Goal: Information Seeking & Learning: Learn about a topic

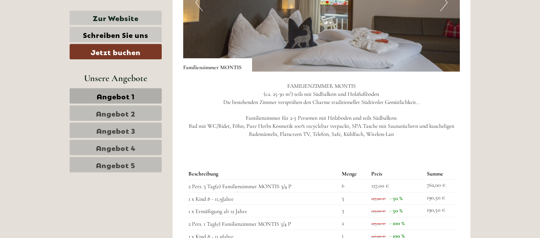
scroll to position [631, 0]
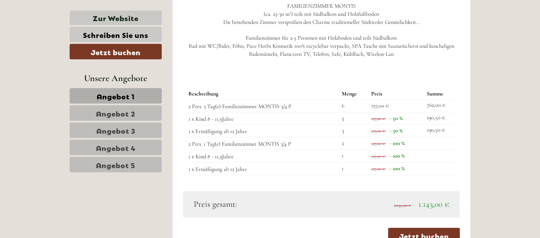
click at [123, 113] on span "Angebot 2" at bounding box center [115, 113] width 39 height 10
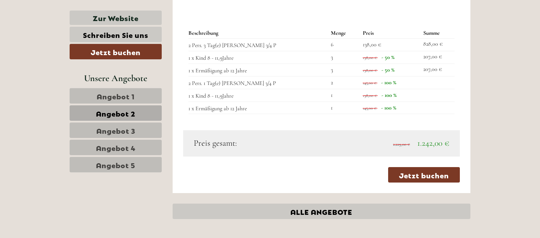
scroll to position [708, 0]
click at [113, 128] on span "Angebot 3" at bounding box center [115, 130] width 39 height 10
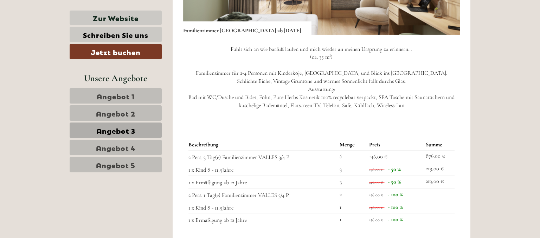
scroll to position [745, 0]
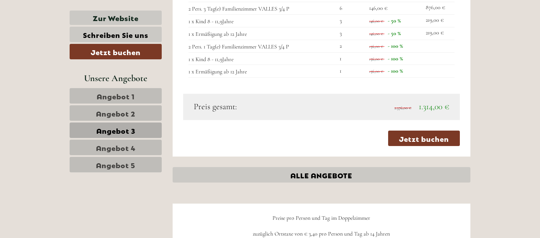
click at [109, 148] on span "Angebot 4" at bounding box center [116, 148] width 40 height 10
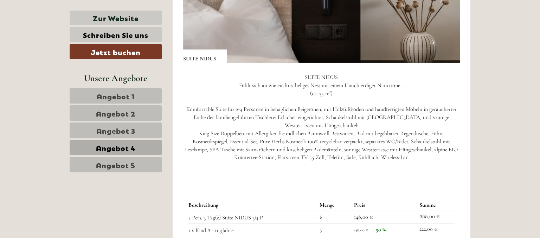
scroll to position [745, 0]
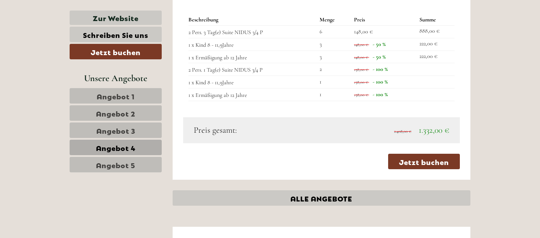
click at [97, 166] on span "Angebot 5" at bounding box center [115, 165] width 39 height 10
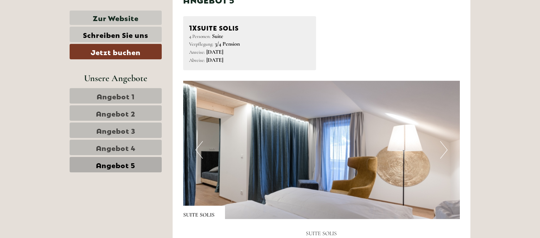
scroll to position [411, 0]
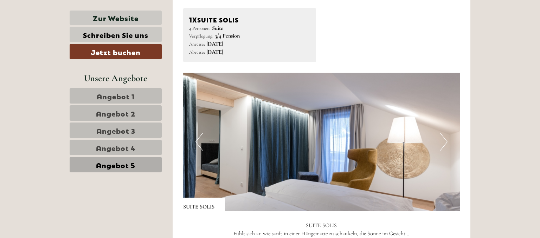
click at [104, 150] on span "Angebot 4" at bounding box center [116, 148] width 40 height 10
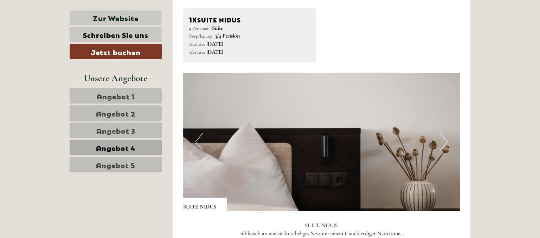
scroll to position [374, 0]
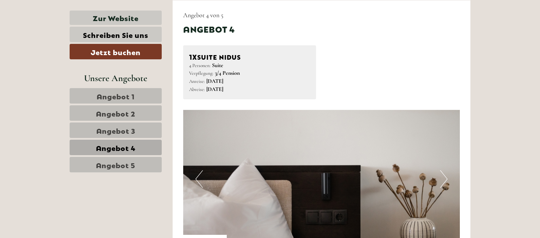
click at [117, 130] on span "Angebot 3" at bounding box center [115, 130] width 39 height 10
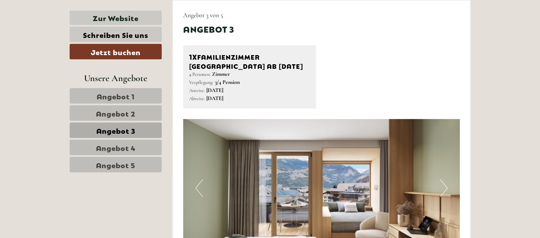
click at [122, 114] on span "Angebot 2" at bounding box center [115, 113] width 39 height 10
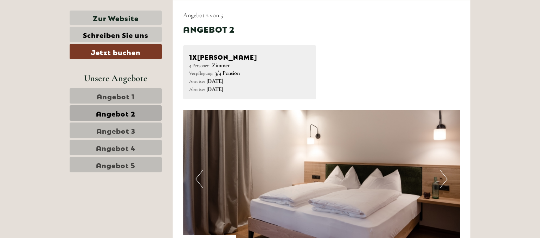
click at [122, 97] on span "Angebot 1" at bounding box center [116, 96] width 38 height 10
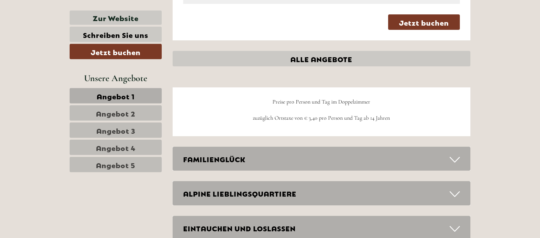
scroll to position [856, 0]
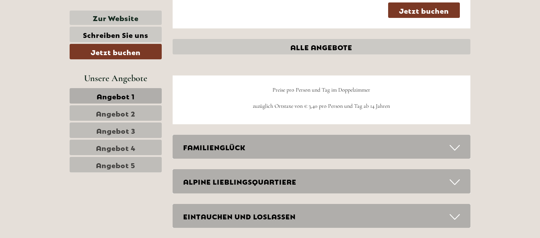
click at [359, 143] on div "FAMILIENGLÜCK" at bounding box center [322, 147] width 298 height 24
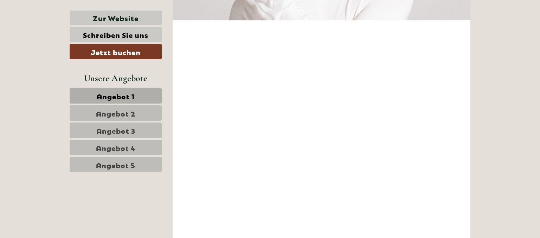
scroll to position [1710, 0]
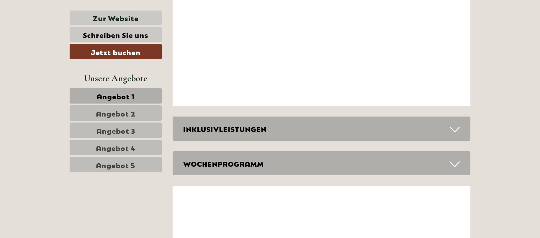
click at [319, 141] on div "INKLUSIVLEISTUNGEN" at bounding box center [322, 129] width 298 height 24
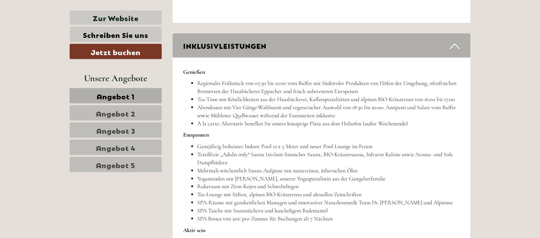
scroll to position [1784, 0]
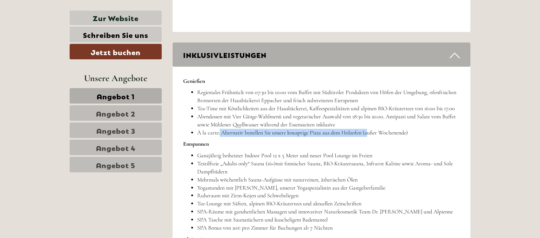
drag, startPoint x: 220, startPoint y: 140, endPoint x: 368, endPoint y: 140, distance: 148.3
click at [368, 137] on li "À la carte: Alternativ bestellen Sie unsere knusprige Pizza aus dem Holzofen (a…" at bounding box center [328, 133] width 263 height 8
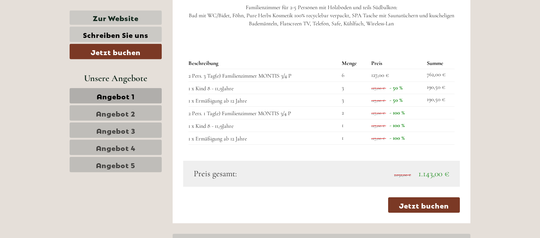
scroll to position [745, 0]
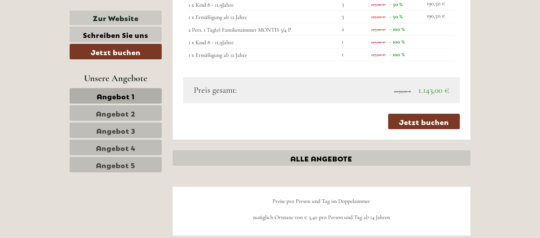
click at [127, 110] on span "Angebot 2" at bounding box center [115, 113] width 39 height 10
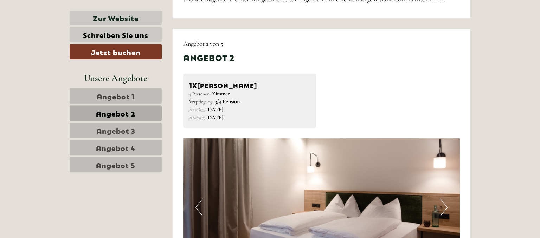
scroll to position [300, 0]
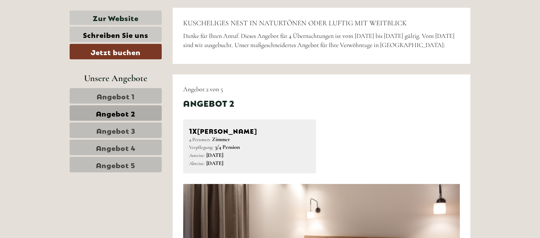
click at [128, 130] on span "Angebot 3" at bounding box center [115, 130] width 39 height 10
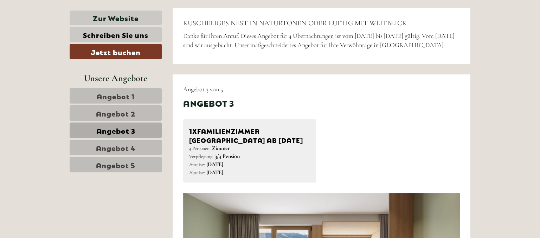
scroll to position [374, 0]
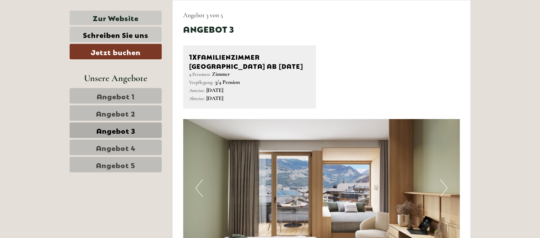
click at [117, 148] on span "Angebot 4" at bounding box center [116, 148] width 40 height 10
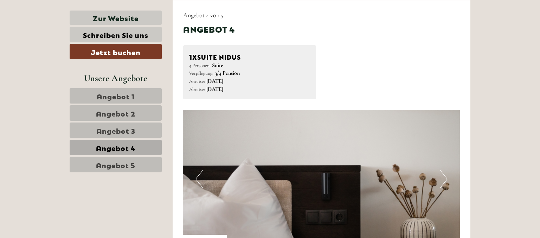
click at [117, 160] on span "Angebot 5" at bounding box center [115, 165] width 39 height 10
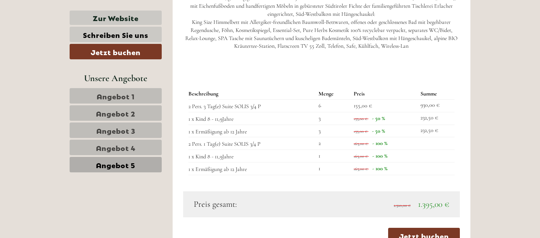
scroll to position [856, 0]
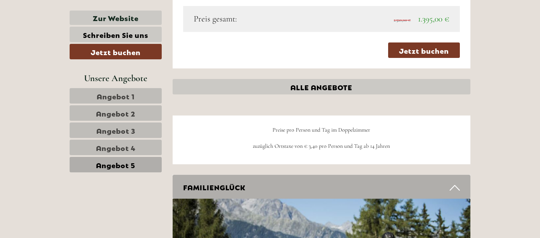
click at [117, 99] on span "Angebot 1" at bounding box center [116, 96] width 38 height 10
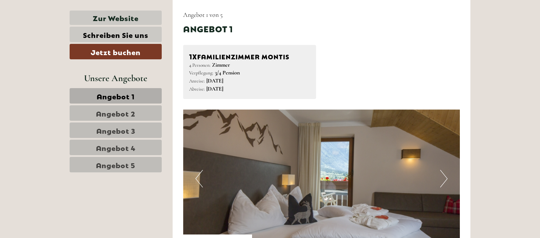
scroll to position [448, 0]
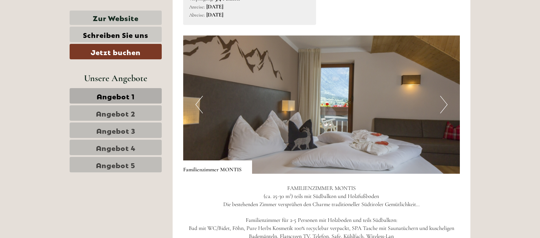
click at [442, 106] on button "Next" at bounding box center [443, 105] width 7 height 18
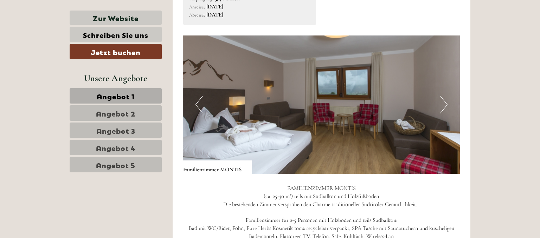
click at [442, 106] on button "Next" at bounding box center [443, 105] width 7 height 18
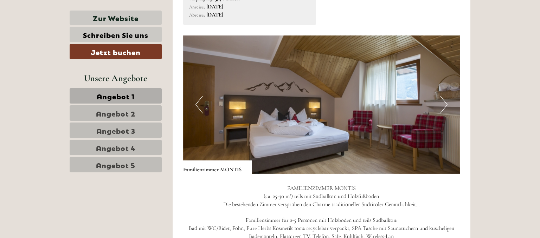
click at [442, 106] on button "Next" at bounding box center [443, 105] width 7 height 18
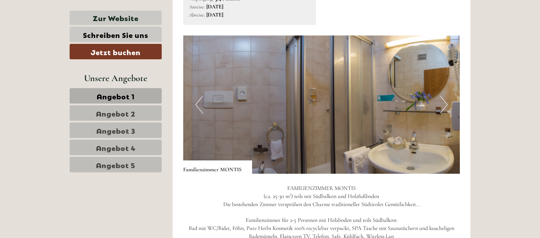
click at [442, 106] on button "Next" at bounding box center [443, 105] width 7 height 18
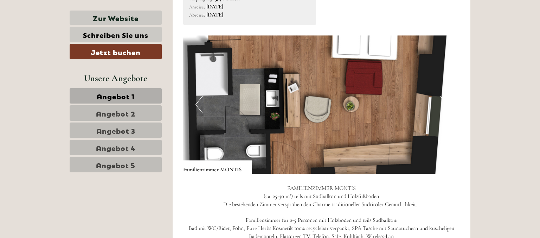
click at [442, 106] on button "Next" at bounding box center [443, 105] width 7 height 18
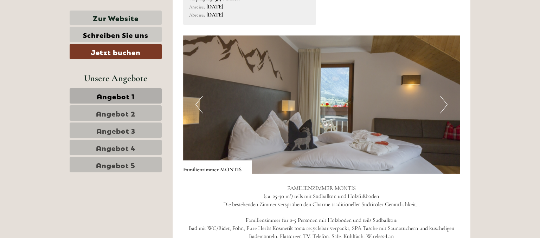
click at [442, 106] on button "Next" at bounding box center [443, 105] width 7 height 18
